Goal: Task Accomplishment & Management: Complete application form

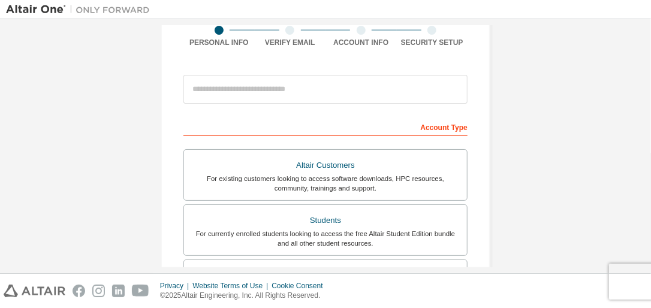
scroll to position [144, 0]
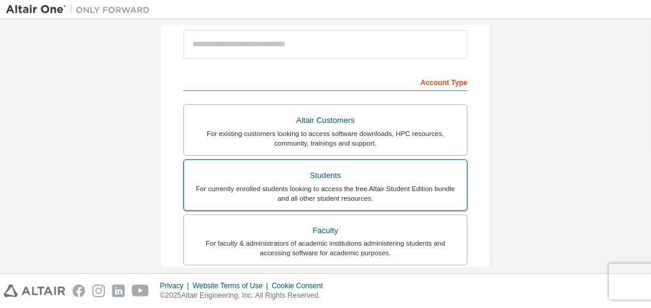
click at [345, 179] on div "Students" at bounding box center [325, 175] width 269 height 17
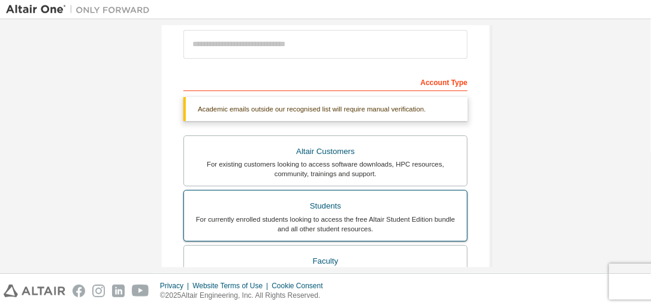
scroll to position [384, 0]
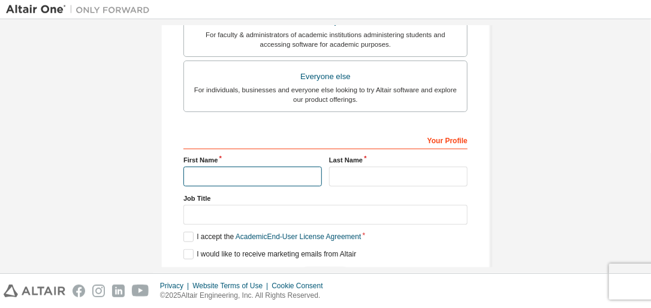
click at [280, 176] on input "text" at bounding box center [253, 177] width 139 height 20
type input "*******"
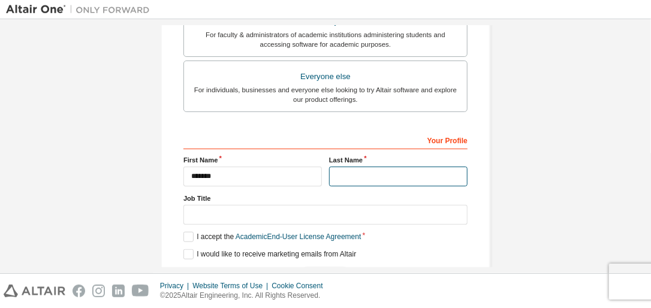
click at [390, 177] on input "text" at bounding box center [398, 177] width 139 height 20
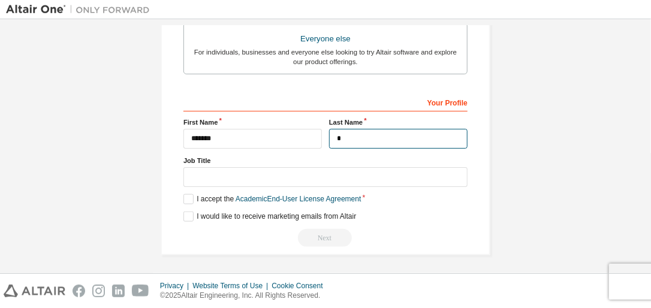
type input "*"
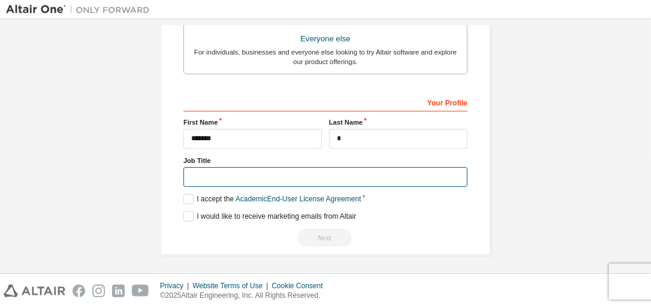
click at [218, 179] on input "text" at bounding box center [326, 177] width 284 height 20
type input "*******"
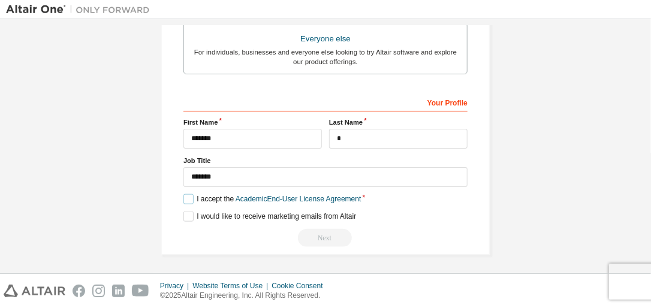
click at [187, 194] on label "I accept the Academic End-User License Agreement" at bounding box center [273, 199] width 178 height 10
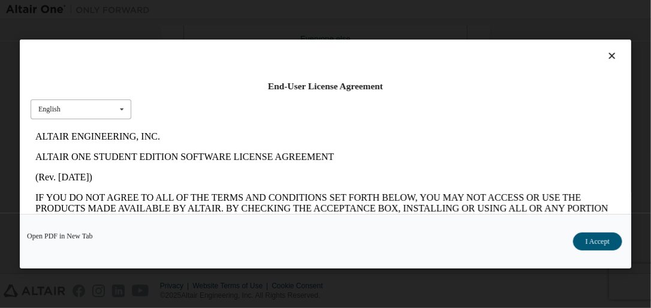
scroll to position [0, 0]
click at [85, 113] on div "English English" at bounding box center [81, 110] width 101 height 20
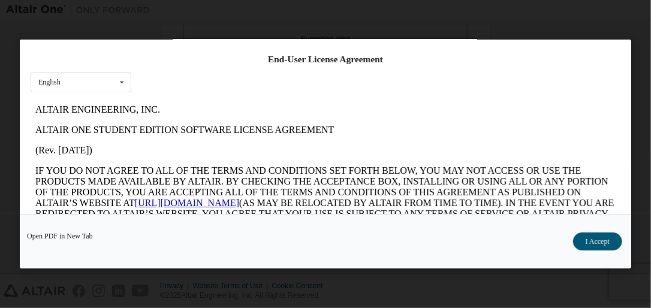
scroll to position [64, 0]
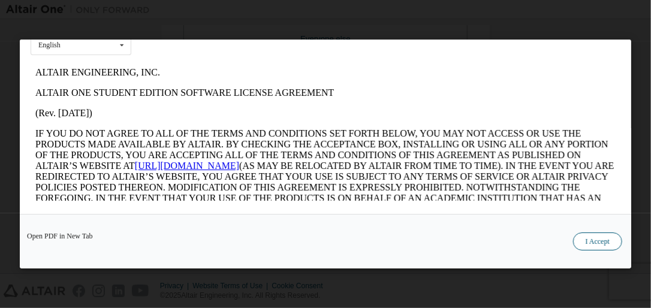
click at [590, 247] on button "I Accept" at bounding box center [597, 242] width 49 height 18
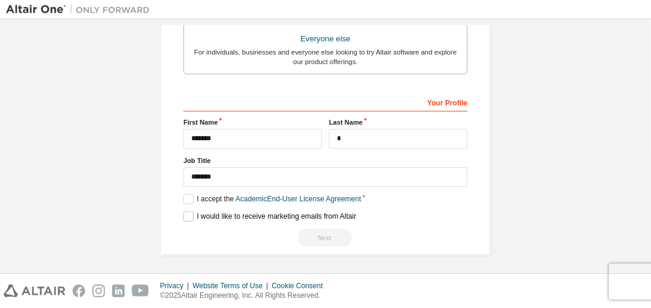
click at [188, 218] on label "I would like to receive marketing emails from Altair" at bounding box center [270, 217] width 173 height 10
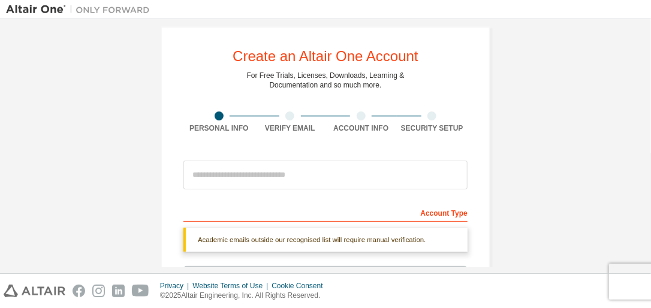
scroll to position [0, 0]
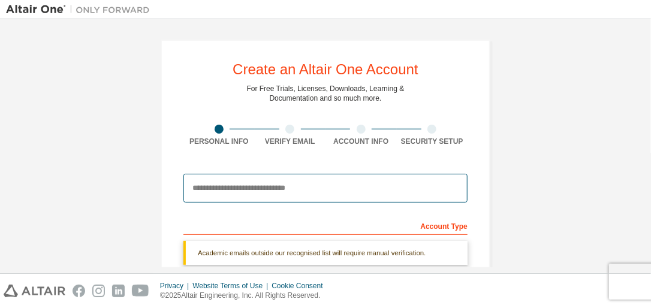
click at [278, 193] on input "email" at bounding box center [326, 188] width 284 height 29
type input "**********"
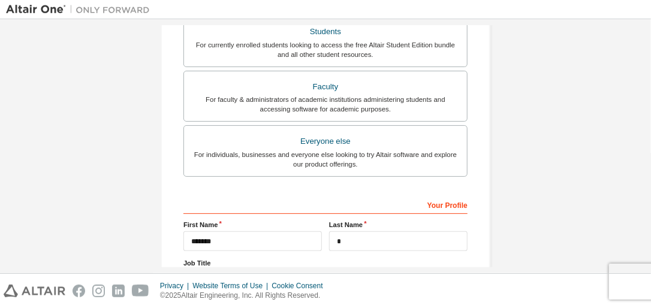
scroll to position [390, 0]
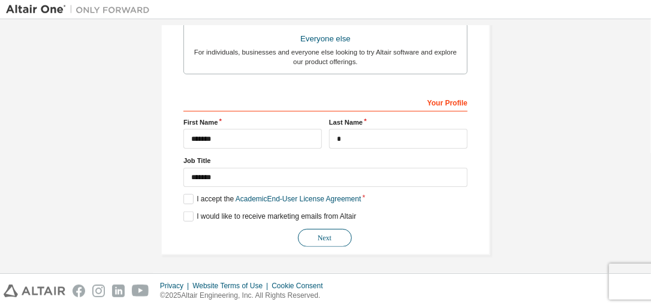
click at [317, 243] on button "Next" at bounding box center [325, 238] width 54 height 18
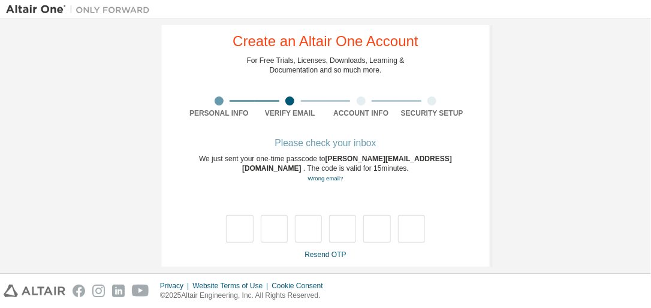
scroll to position [42, 0]
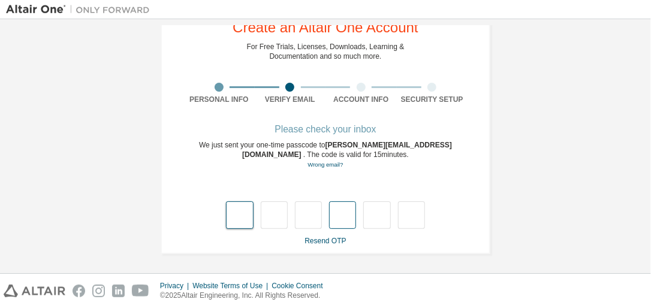
type input "*"
click at [303, 217] on input "*" at bounding box center [308, 216] width 27 height 28
click at [311, 218] on input "text" at bounding box center [308, 216] width 27 height 28
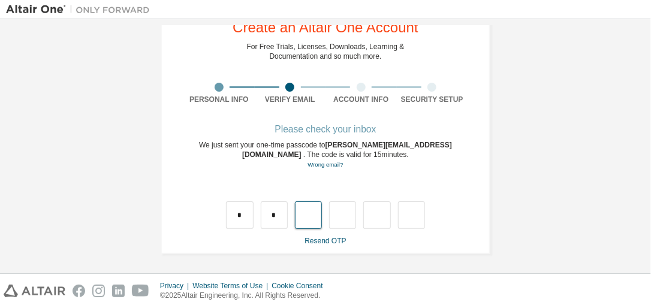
type input "*"
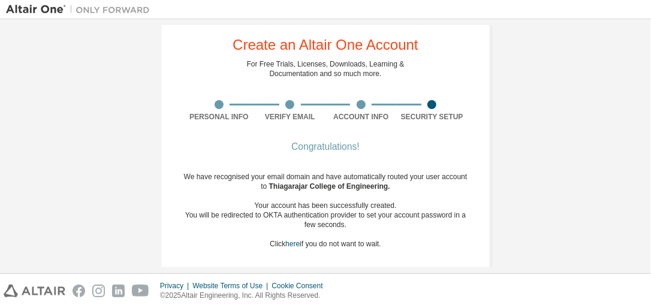
scroll to position [29, 0]
